Goal: Task Accomplishment & Management: Manage account settings

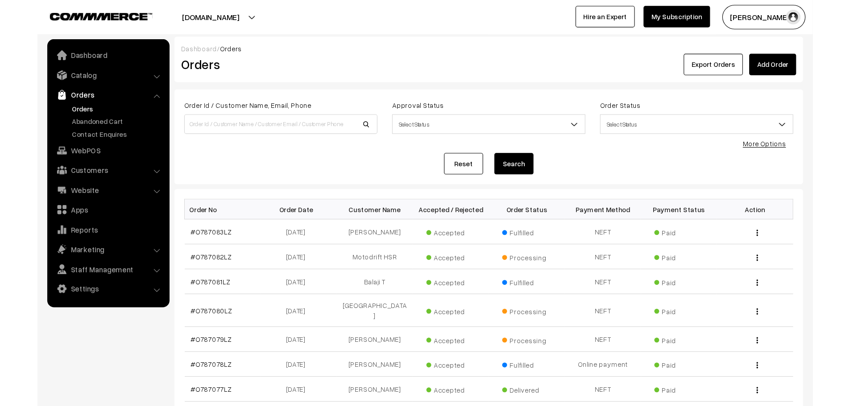
scroll to position [89, 0]
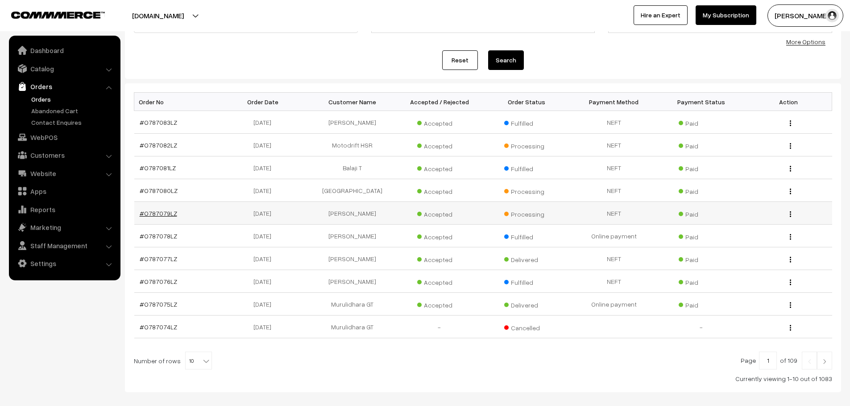
click at [159, 210] on link "#O787079LZ" at bounding box center [158, 214] width 37 height 8
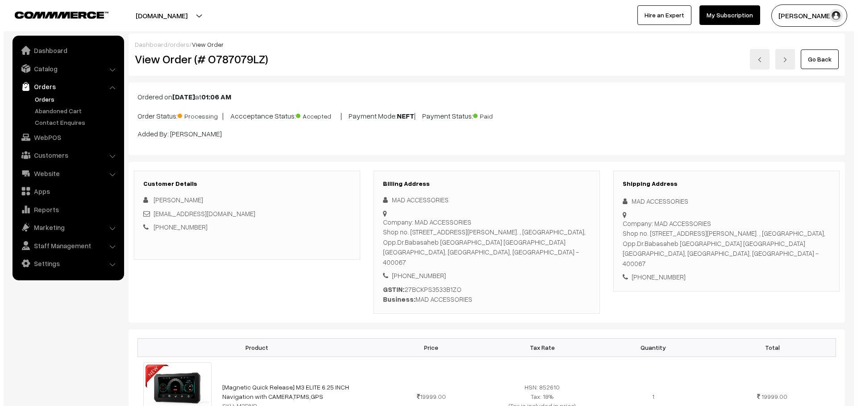
scroll to position [446, 0]
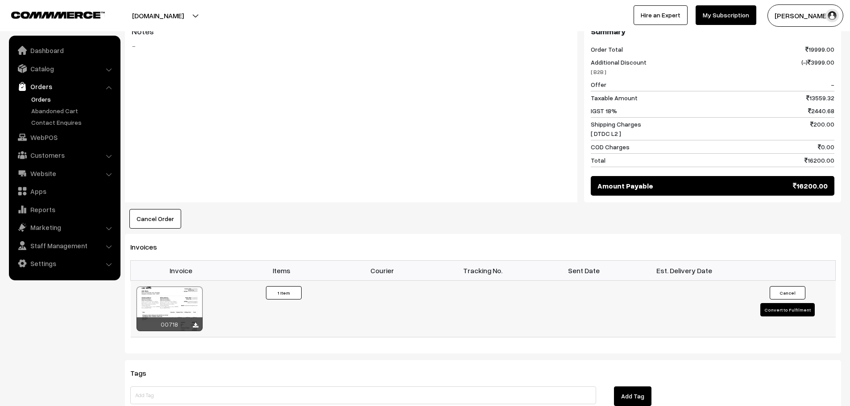
click at [799, 306] on button "Convert to Fulfilment" at bounding box center [787, 309] width 54 height 13
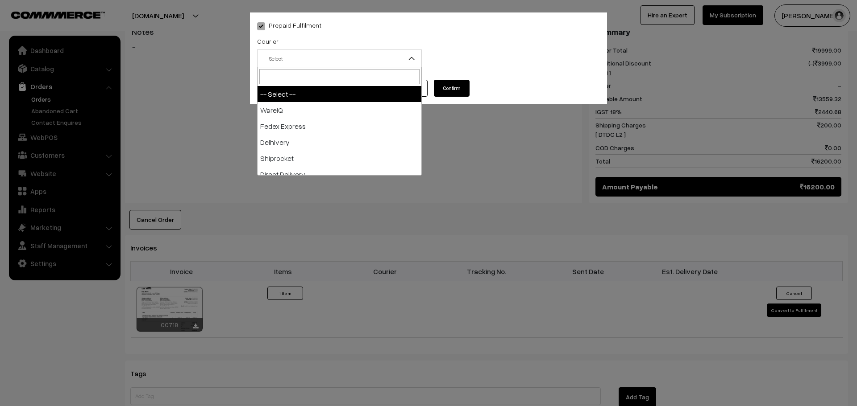
click at [289, 58] on span "-- Select --" at bounding box center [339, 59] width 164 height 16
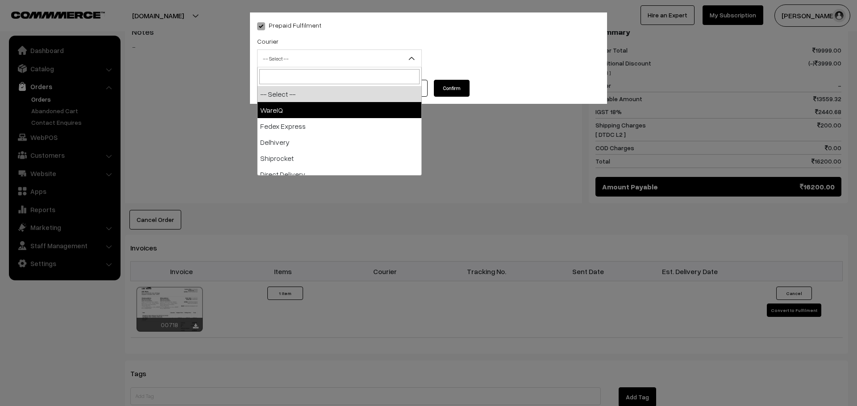
select select "1"
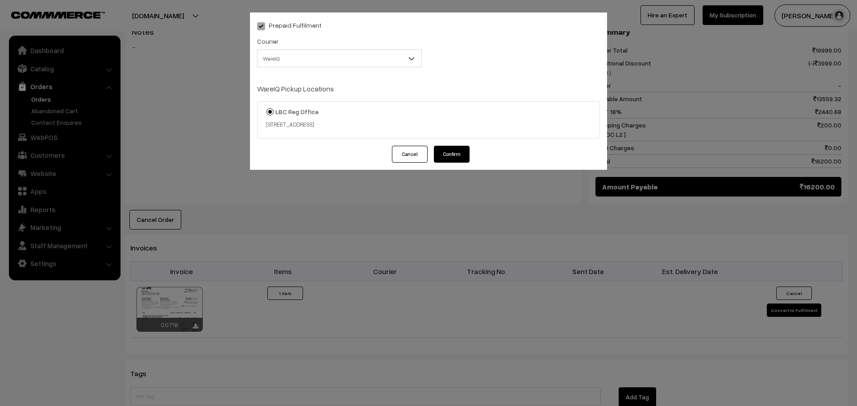
click at [446, 149] on button "Confirm" at bounding box center [452, 154] width 36 height 17
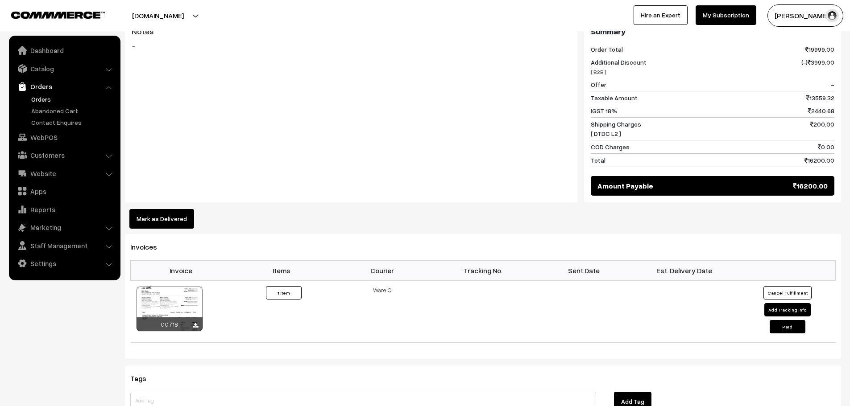
scroll to position [446, 0]
click at [44, 100] on link "Orders" at bounding box center [73, 99] width 88 height 9
